Goal: Information Seeking & Learning: Check status

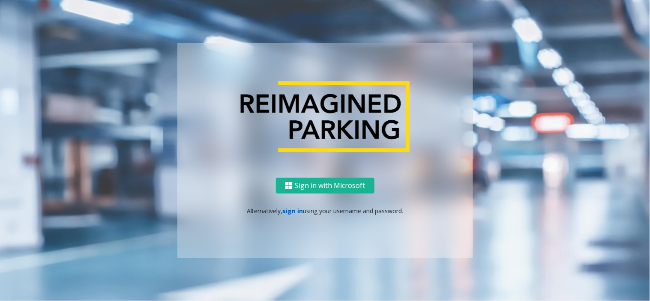
click at [298, 208] on link "sign in" at bounding box center [292, 211] width 21 height 8
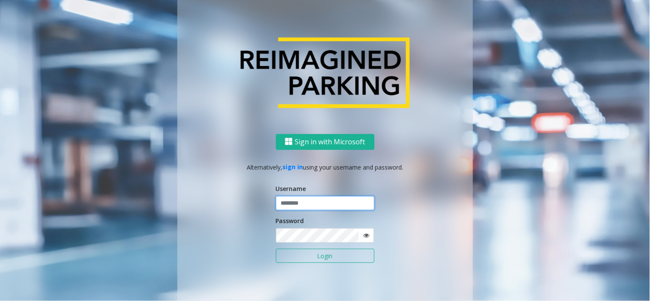
click at [298, 207] on input "text" at bounding box center [325, 203] width 98 height 15
type input "*********"
click at [276, 249] on button "Login" at bounding box center [325, 256] width 98 height 15
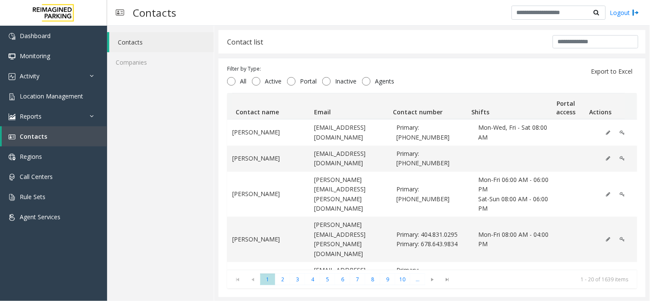
click at [458, 14] on div "Contacts Logout" at bounding box center [378, 13] width 543 height 26
click at [49, 94] on span "Location Management" at bounding box center [51, 96] width 63 height 8
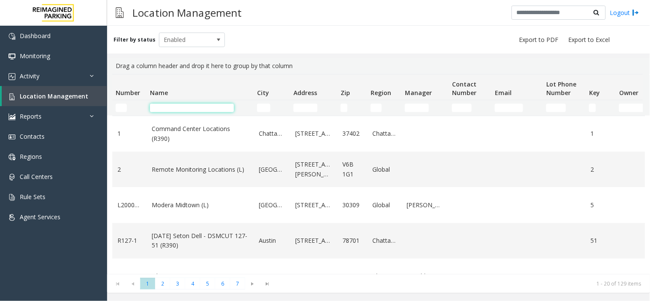
click at [193, 108] on input "Name Filter" at bounding box center [192, 108] width 84 height 9
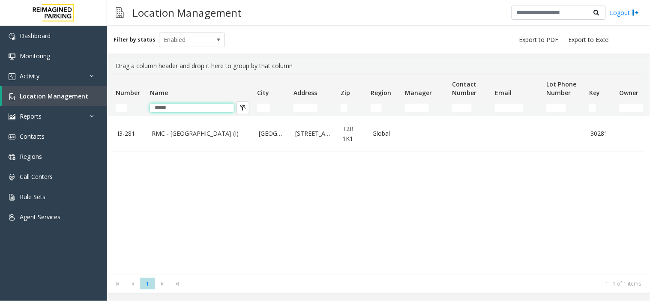
type input "*****"
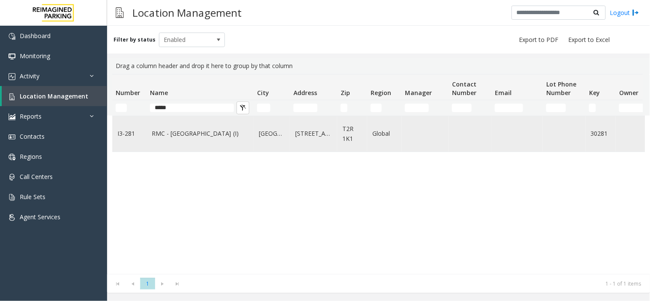
click at [281, 139] on td "Calgary" at bounding box center [272, 134] width 36 height 36
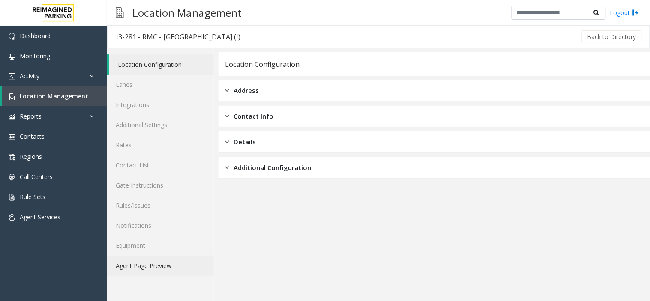
click at [169, 262] on link "Agent Page Preview" at bounding box center [160, 266] width 107 height 20
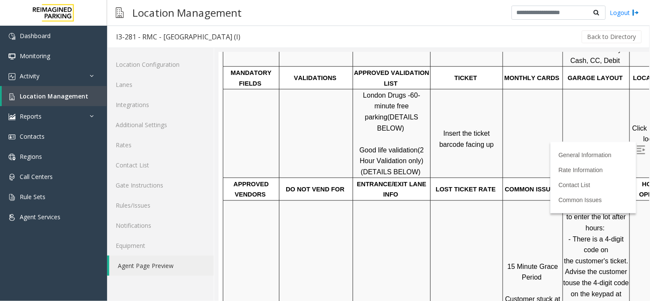
scroll to position [285, 0]
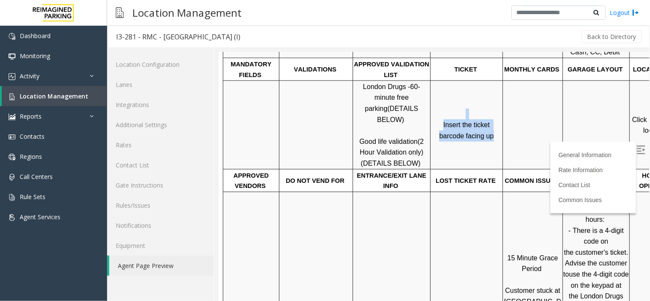
drag, startPoint x: 473, startPoint y: 123, endPoint x: 443, endPoint y: 98, distance: 39.2
click at [443, 108] on p "Insert the ticket barcode facing up" at bounding box center [465, 124] width 71 height 33
click at [442, 93] on td "Insert the ticket barcode facing up" at bounding box center [466, 124] width 72 height 89
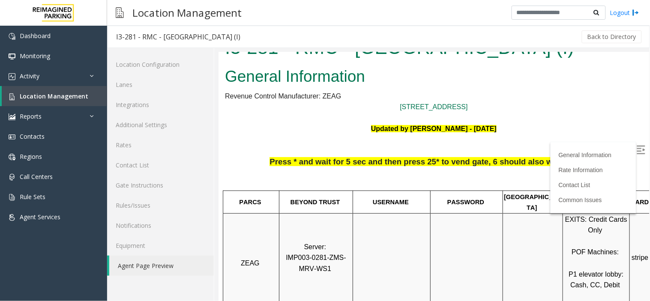
scroll to position [0, 0]
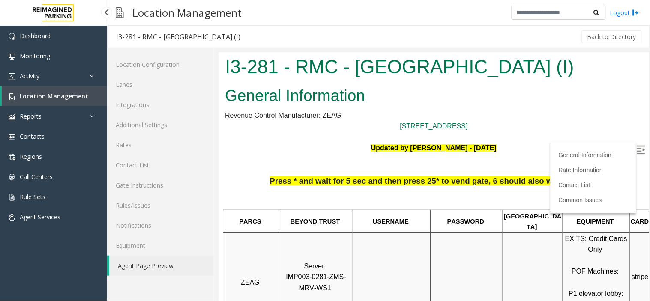
click at [78, 98] on span "Location Management" at bounding box center [54, 96] width 69 height 8
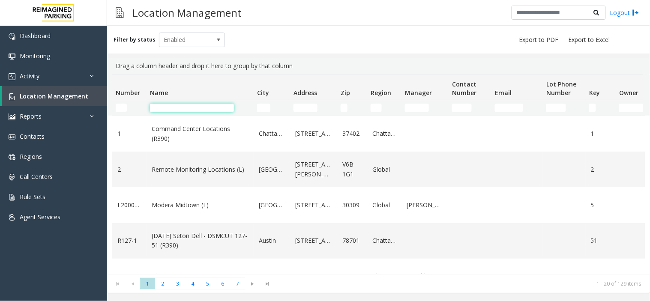
click at [207, 105] on input "Name Filter" at bounding box center [192, 108] width 84 height 9
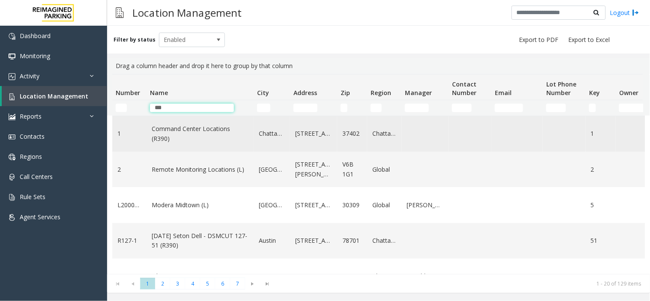
type input "***"
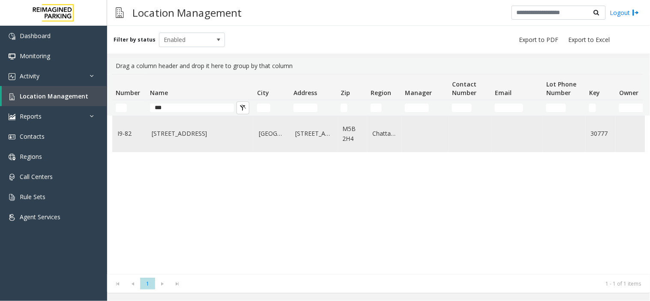
click at [194, 146] on td "[STREET_ADDRESS]" at bounding box center [199, 134] width 107 height 36
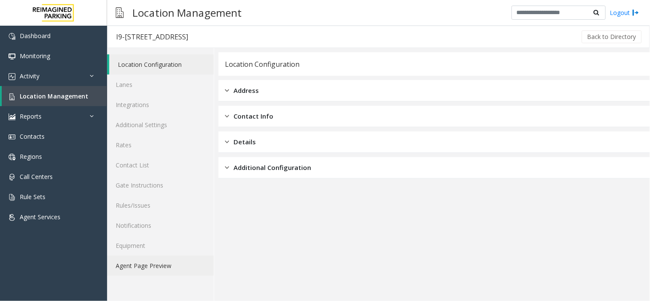
click at [170, 263] on link "Agent Page Preview" at bounding box center [160, 266] width 107 height 20
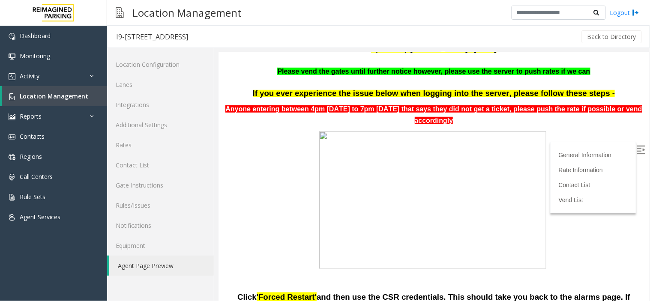
scroll to position [428, 0]
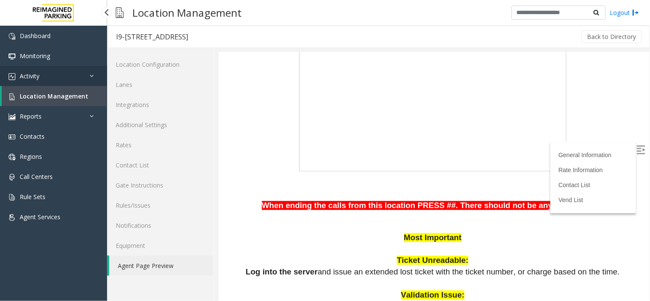
click at [65, 84] on link "Activity" at bounding box center [53, 76] width 107 height 20
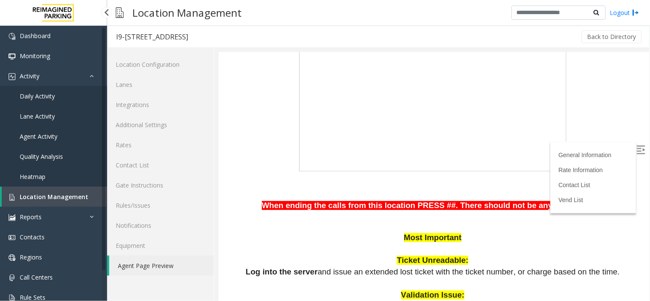
click at [71, 97] on link "Daily Activity" at bounding box center [53, 96] width 107 height 20
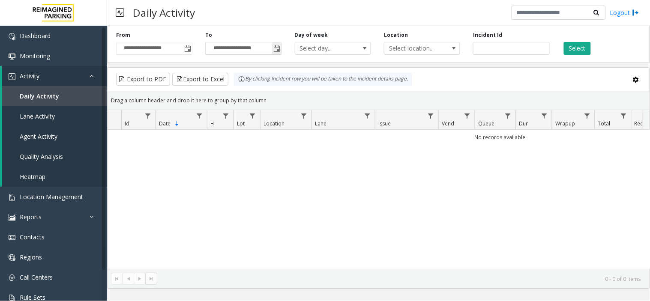
click at [274, 49] on span "Toggle popup" at bounding box center [277, 48] width 7 height 7
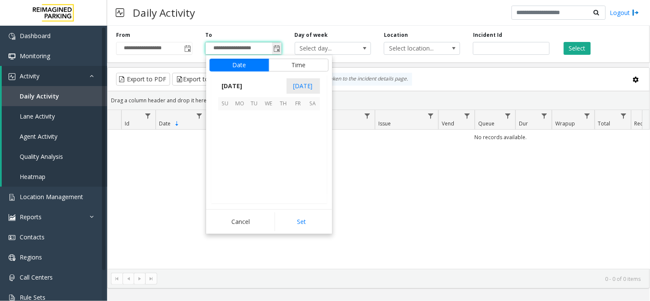
scroll to position [13, 0]
click at [226, 161] on span "17" at bounding box center [225, 161] width 15 height 15
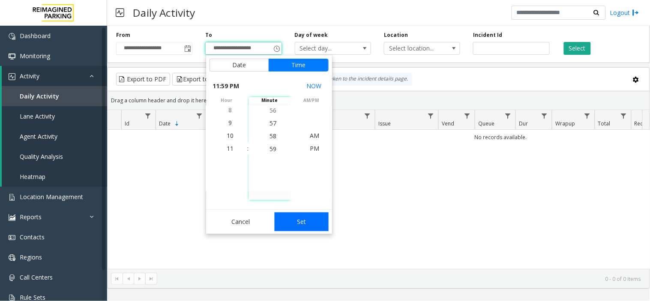
click at [294, 219] on button "Set" at bounding box center [302, 221] width 54 height 19
type input "**********"
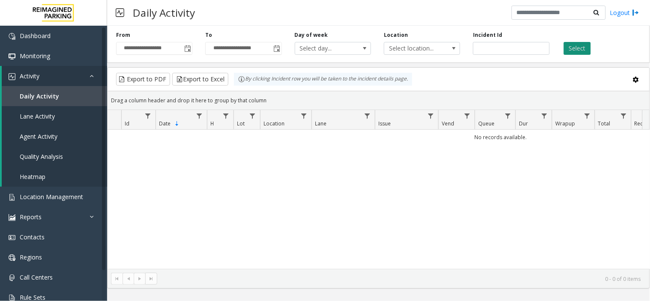
click at [574, 53] on button "Select" at bounding box center [577, 48] width 27 height 13
click at [188, 51] on span "Toggle popup" at bounding box center [187, 48] width 7 height 7
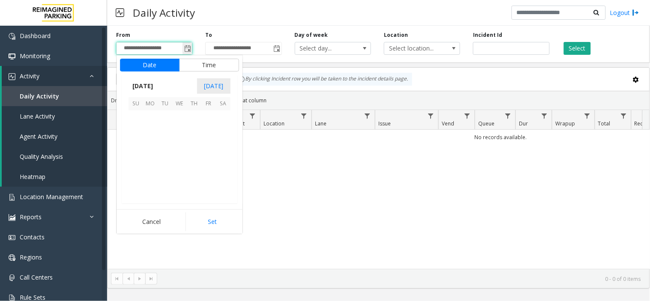
scroll to position [153565, 0]
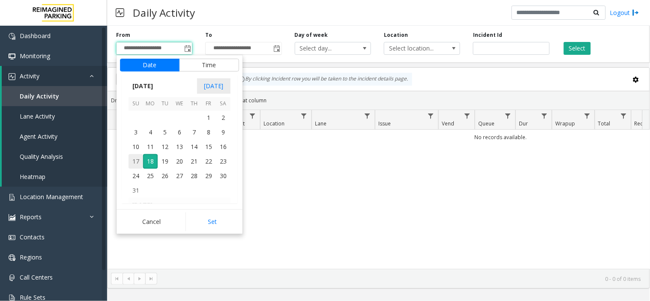
click at [138, 164] on span "17" at bounding box center [135, 161] width 15 height 15
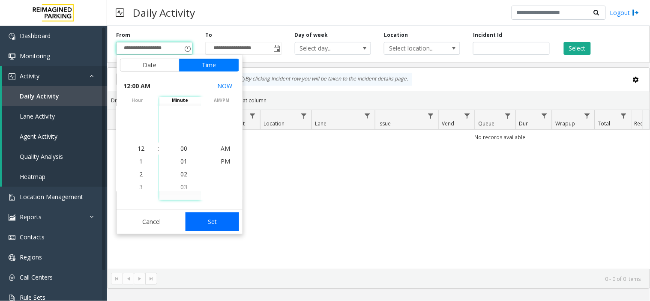
click at [204, 219] on button "Set" at bounding box center [212, 221] width 54 height 19
type input "**********"
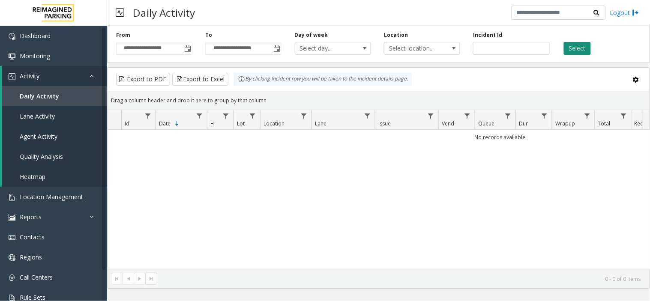
click at [566, 49] on button "Select" at bounding box center [577, 48] width 27 height 13
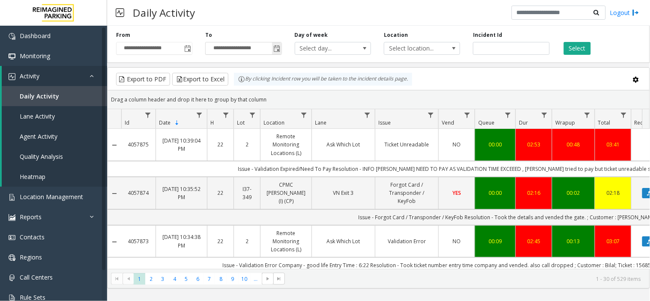
click at [277, 52] on span "Toggle popup" at bounding box center [277, 48] width 7 height 7
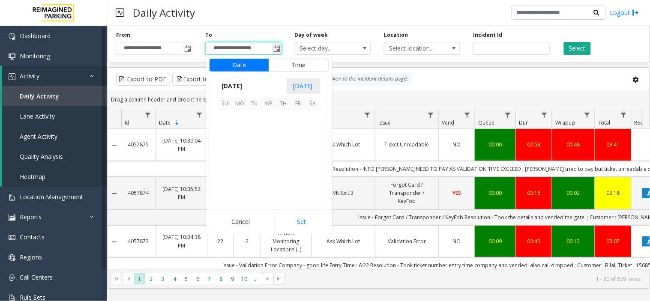
scroll to position [13, 0]
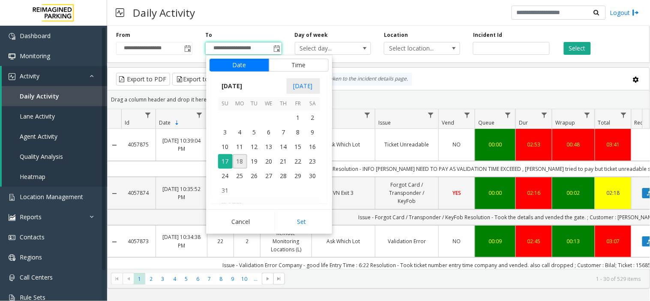
click at [235, 162] on span "18" at bounding box center [240, 161] width 15 height 15
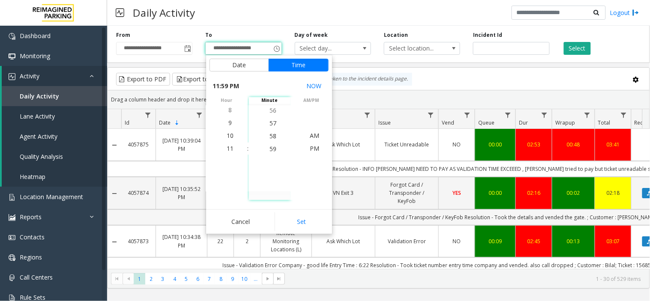
click at [280, 215] on button "Set" at bounding box center [302, 221] width 54 height 19
type input "**********"
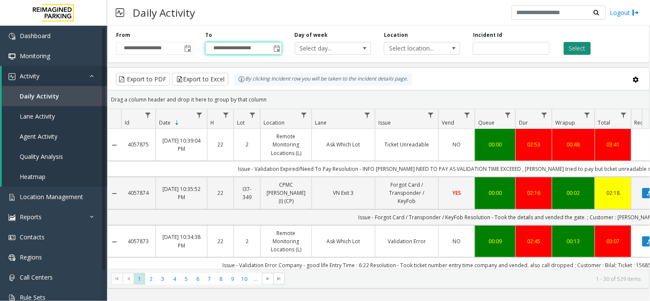
click at [574, 52] on button "Select" at bounding box center [577, 48] width 27 height 13
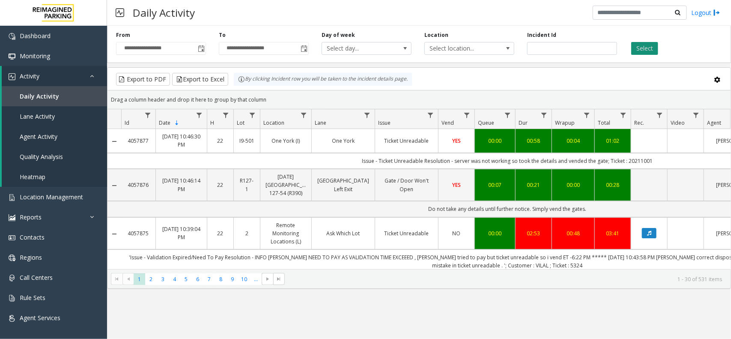
click at [649, 54] on button "Select" at bounding box center [644, 48] width 27 height 13
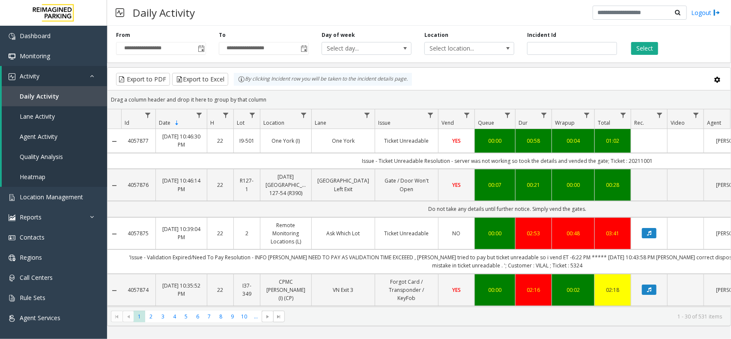
scroll to position [0, 48]
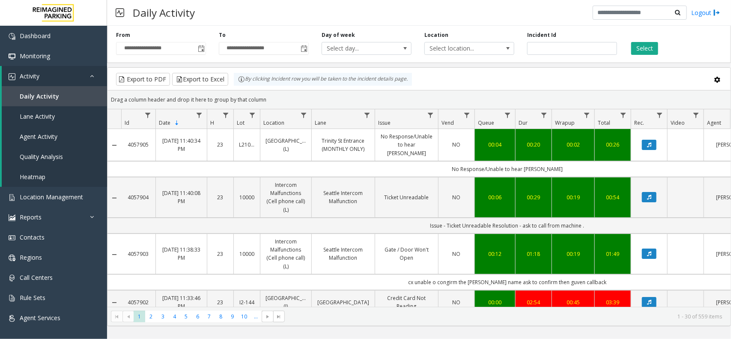
scroll to position [0, 48]
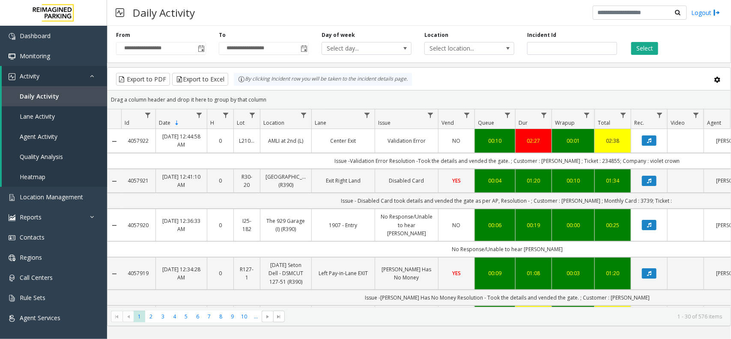
scroll to position [0, 48]
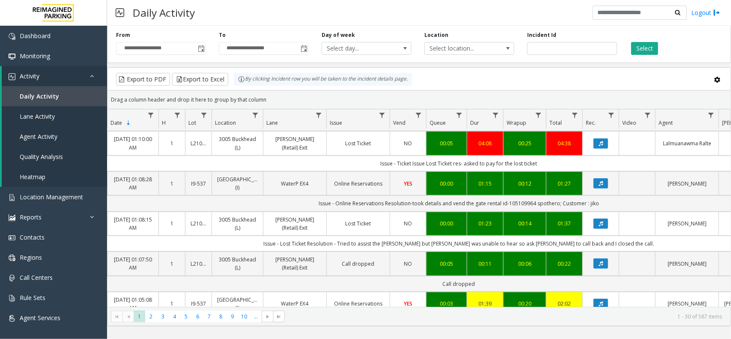
scroll to position [443, 48]
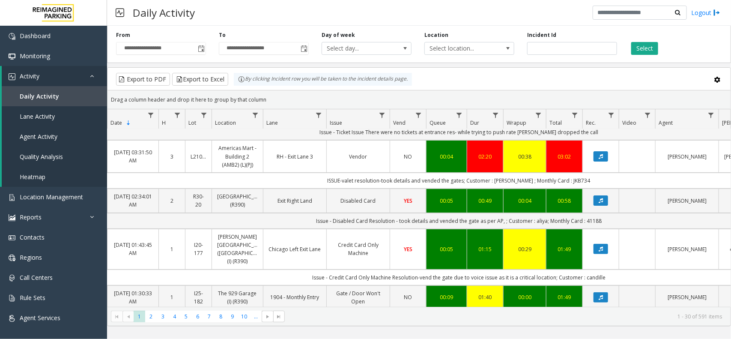
scroll to position [0, 48]
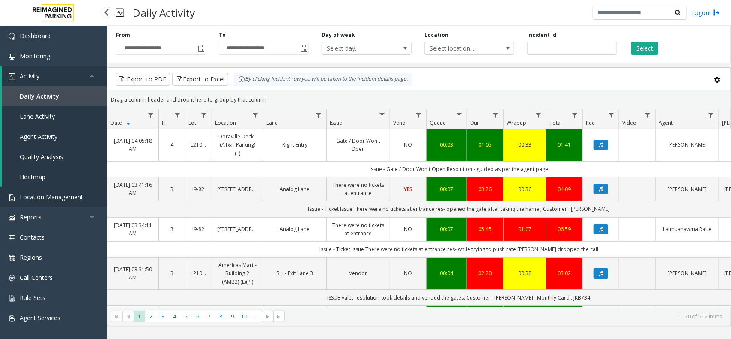
click at [88, 203] on link "Location Management" at bounding box center [53, 197] width 107 height 20
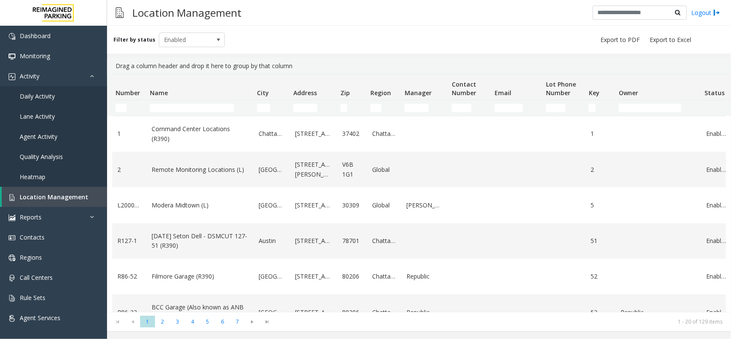
click at [215, 101] on td "Name Filter" at bounding box center [199, 107] width 107 height 15
click at [218, 109] on input "Name Filter" at bounding box center [192, 108] width 84 height 9
type input "*****"
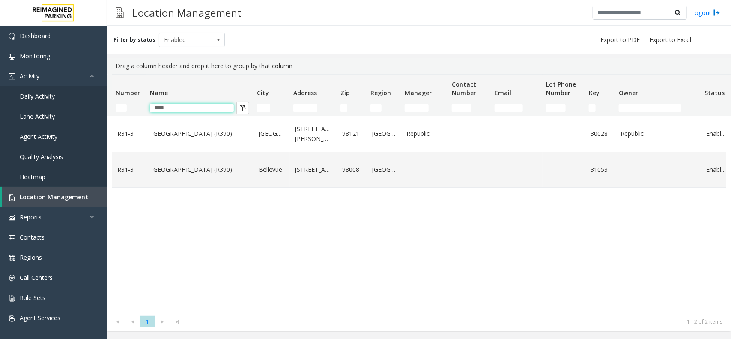
type input "****"
